Goal: Check status: Check status

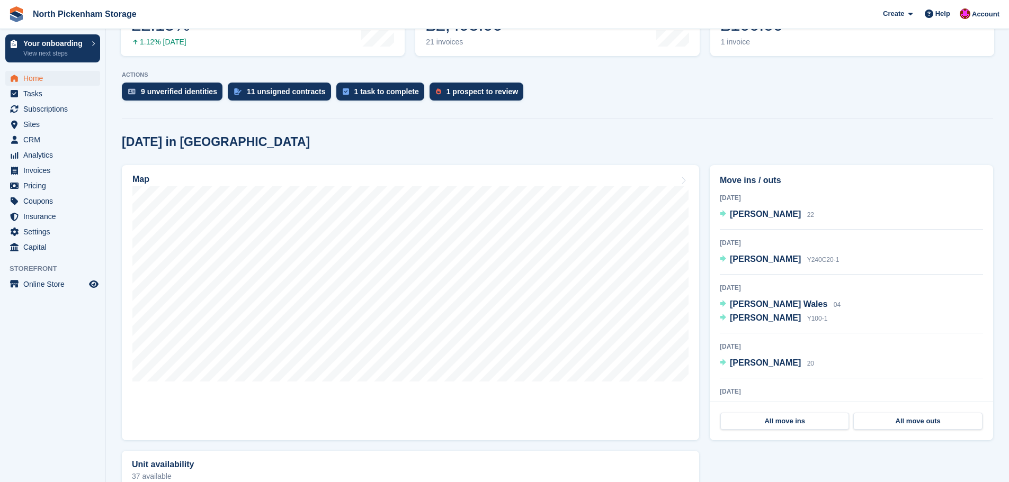
click at [814, 147] on div "Today in North Pickenham" at bounding box center [557, 142] width 871 height 14
click at [45, 172] on span "Invoices" at bounding box center [55, 170] width 64 height 15
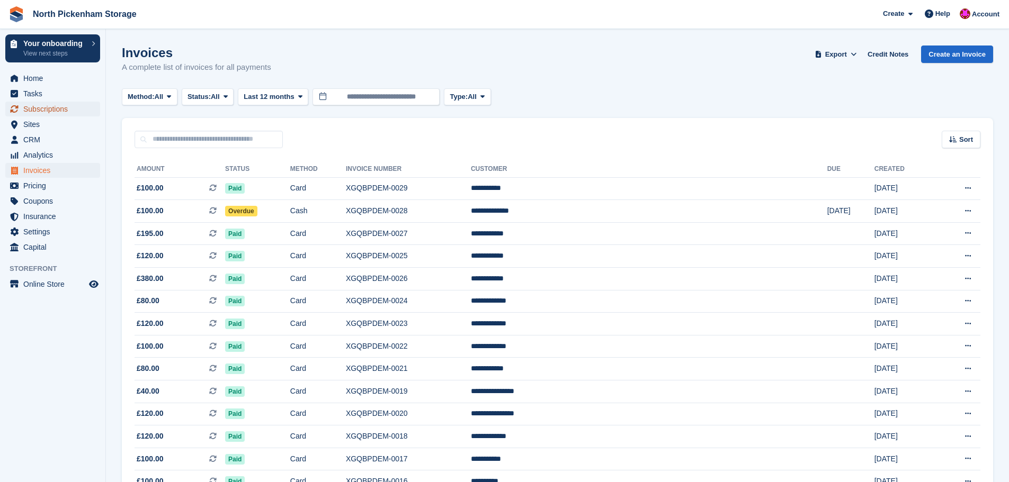
drag, startPoint x: 0, startPoint y: 0, endPoint x: 44, endPoint y: 109, distance: 117.8
click at [44, 109] on span "Subscriptions" at bounding box center [55, 109] width 64 height 15
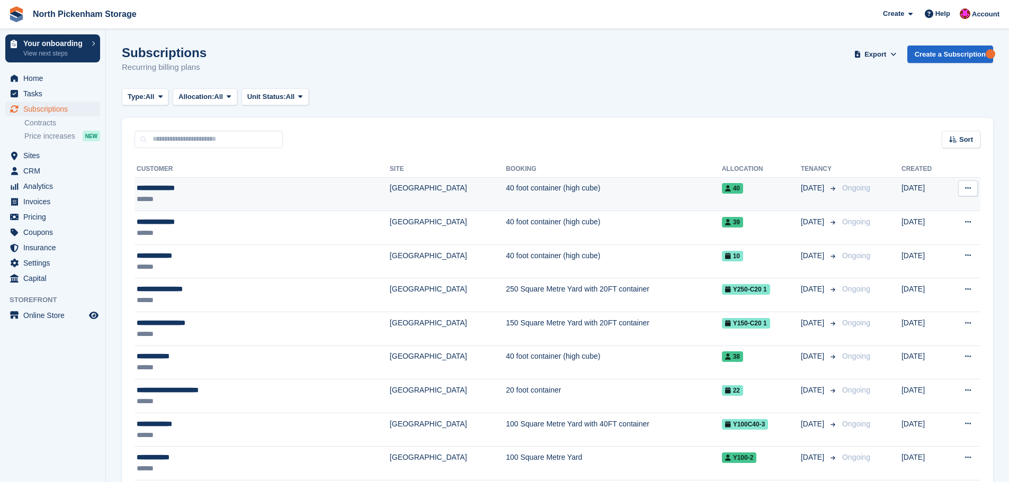
click at [506, 178] on td "40 foot container (high cube)" at bounding box center [614, 194] width 216 height 34
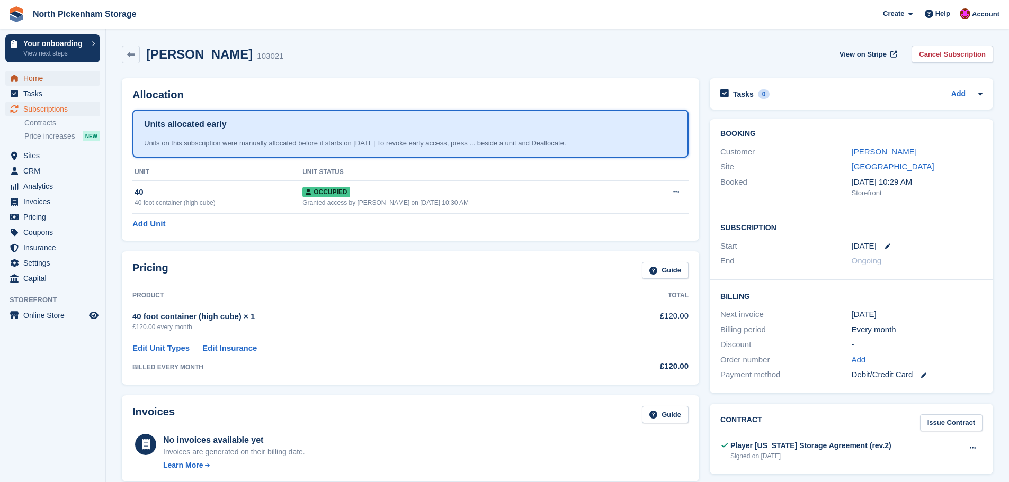
click at [39, 81] on span "Home" at bounding box center [55, 78] width 64 height 15
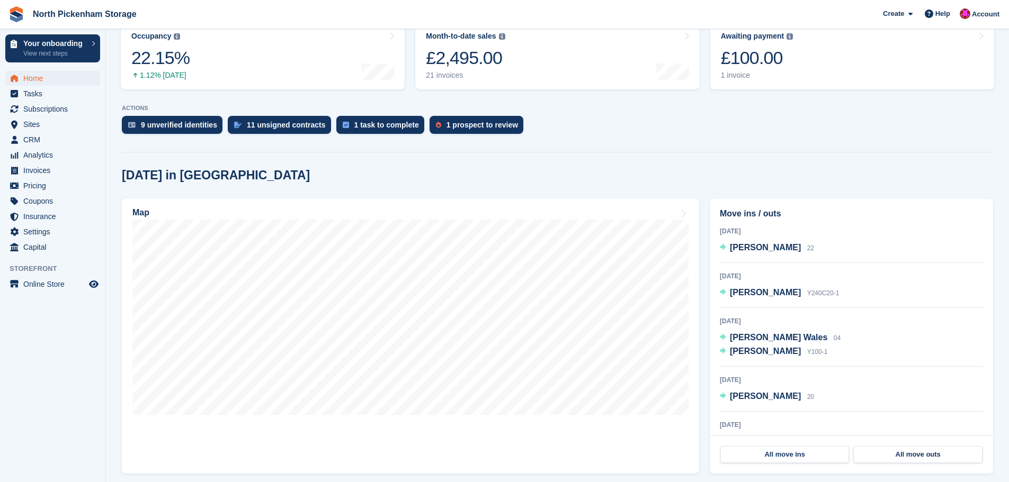
scroll to position [159, 0]
